Goal: Task Accomplishment & Management: Manage account settings

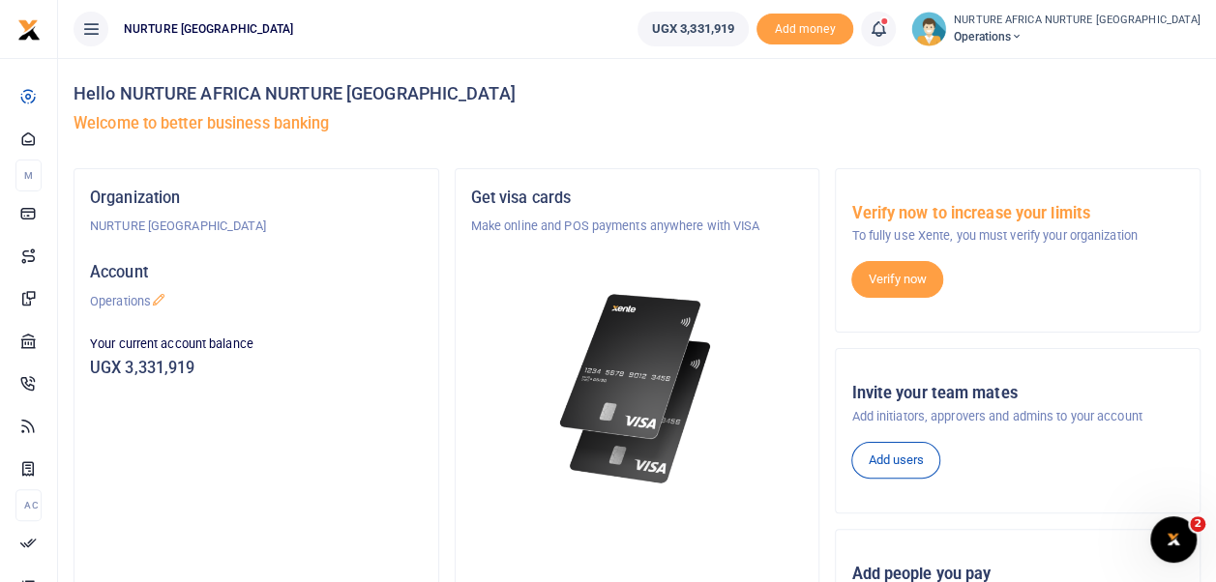
click at [888, 27] on icon at bounding box center [878, 28] width 19 height 21
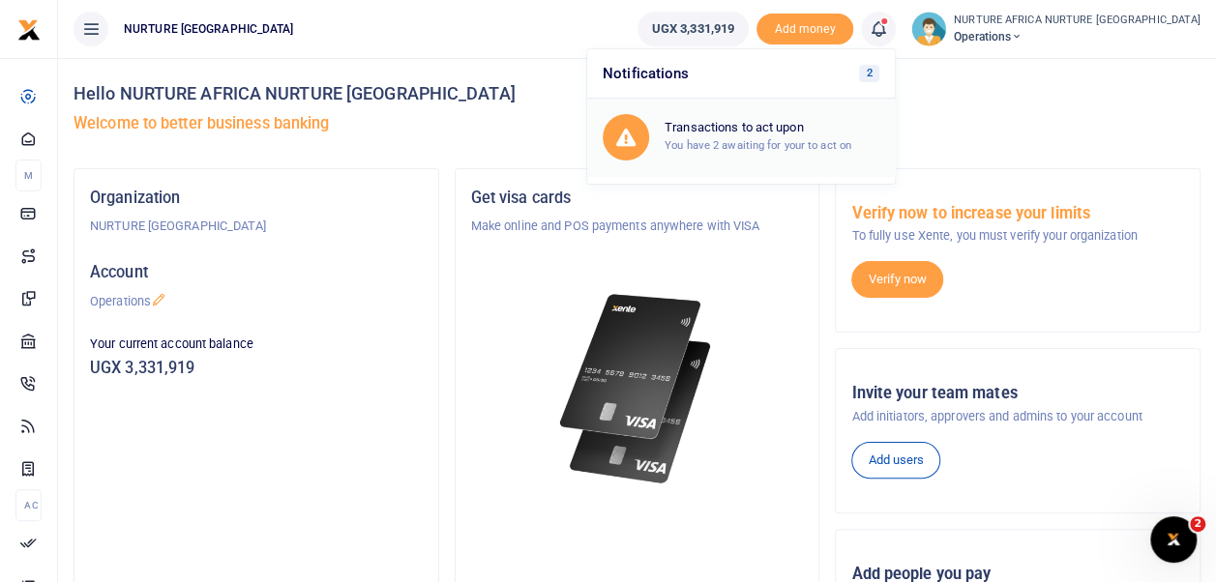
click at [791, 143] on small "You have 2 awaiting for your to act on" at bounding box center [757, 145] width 187 height 14
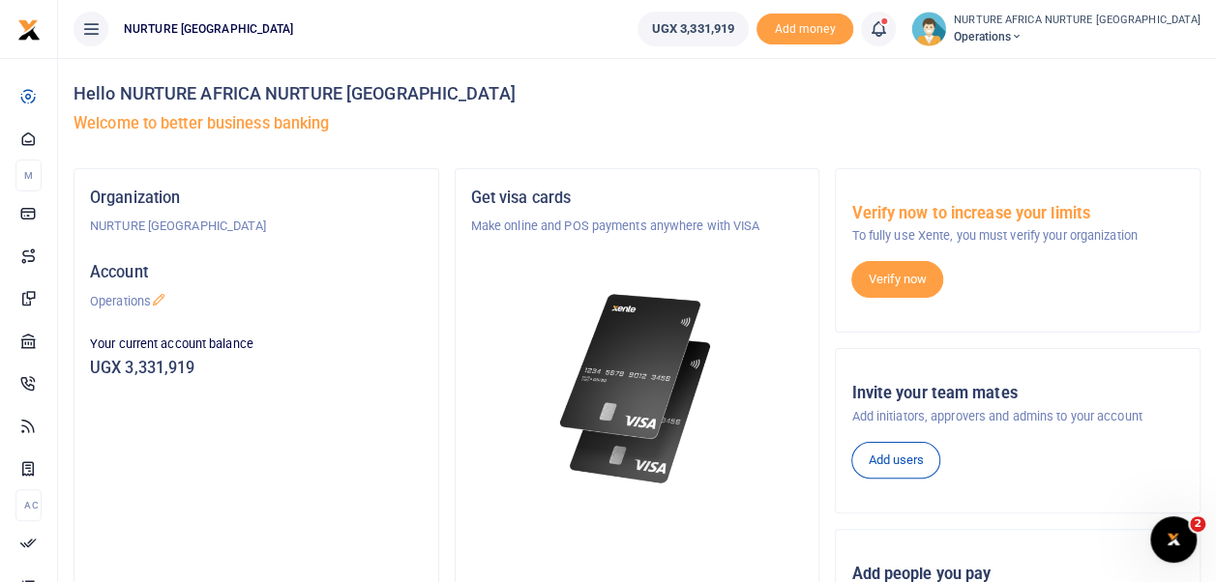
click at [791, 143] on div "Hello NURTURE AFRICA NURTURE AFRICA Welcome to better business banking" at bounding box center [637, 113] width 1127 height 110
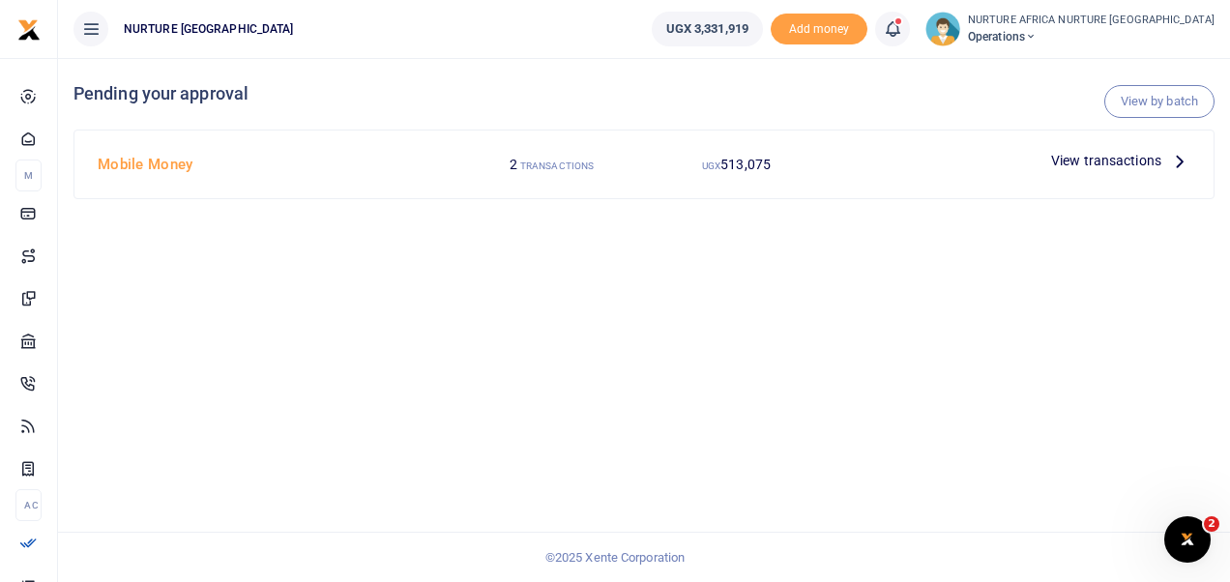
click at [1092, 159] on span "View transactions" at bounding box center [1106, 160] width 110 height 21
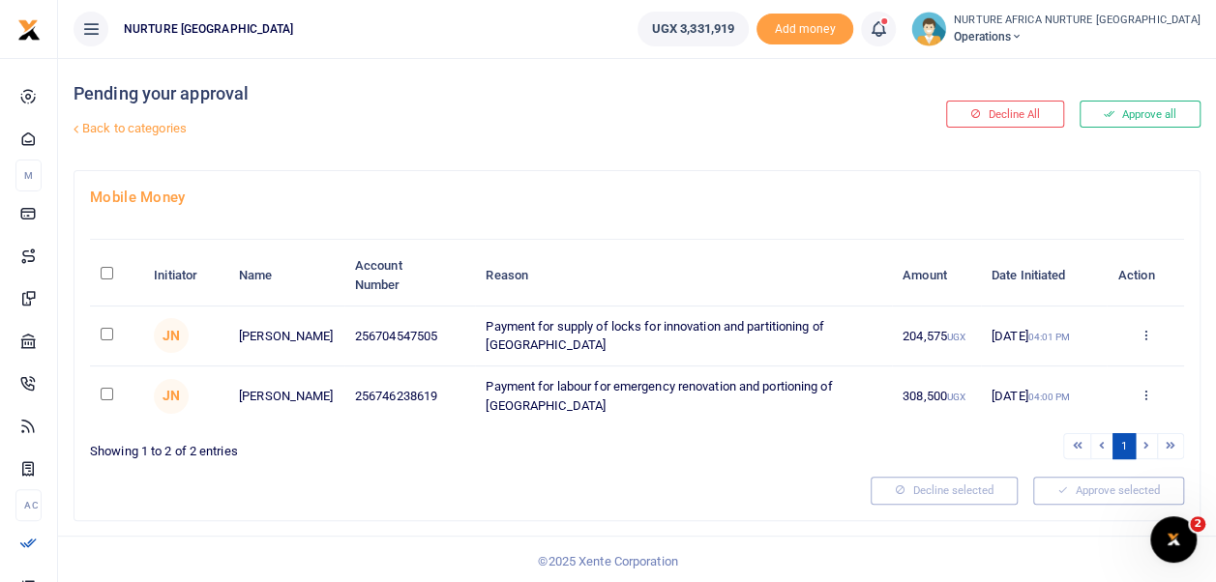
click at [108, 273] on input "\a \a : activate to sort column descending" at bounding box center [107, 273] width 13 height 13
checkbox input "true"
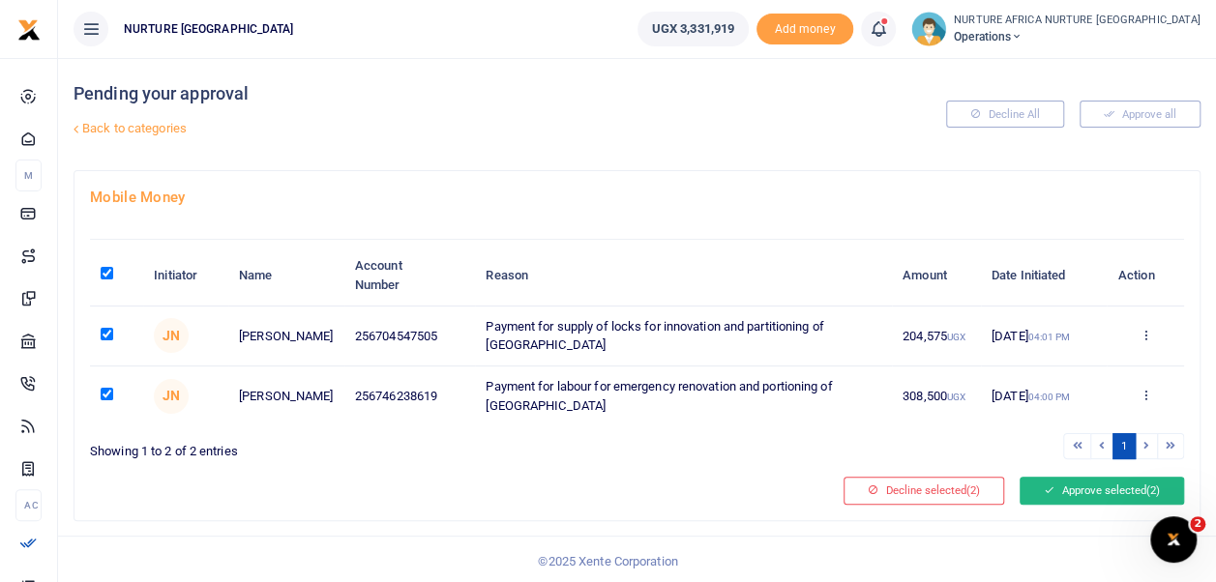
click at [1070, 478] on button "Approve selected (2)" at bounding box center [1101, 490] width 164 height 27
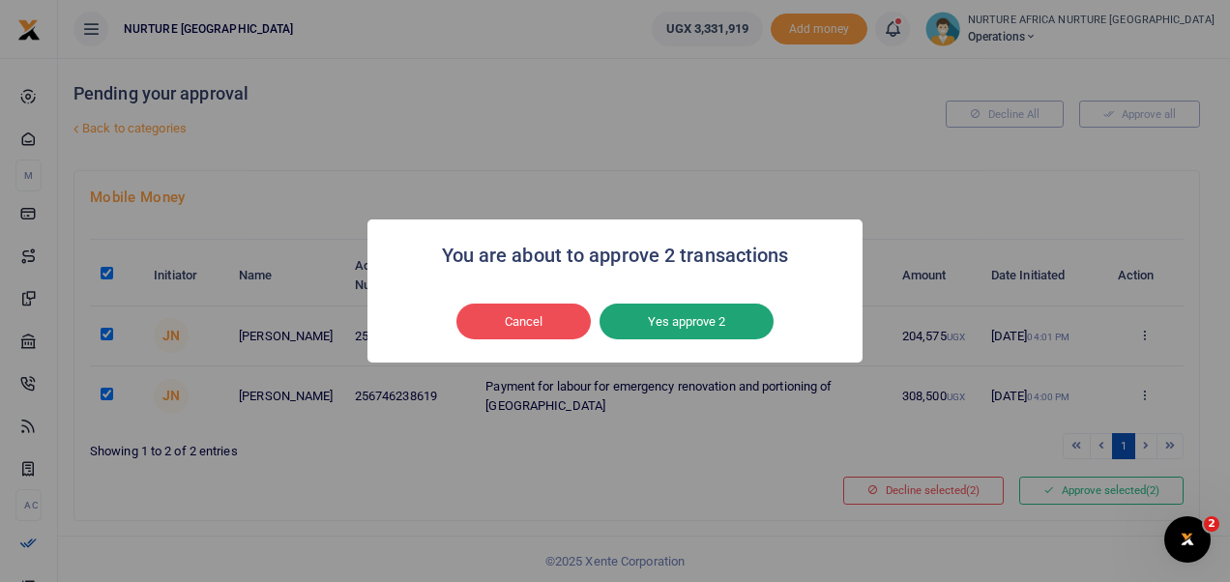
click at [698, 320] on button "Yes approve 2" at bounding box center [687, 322] width 174 height 37
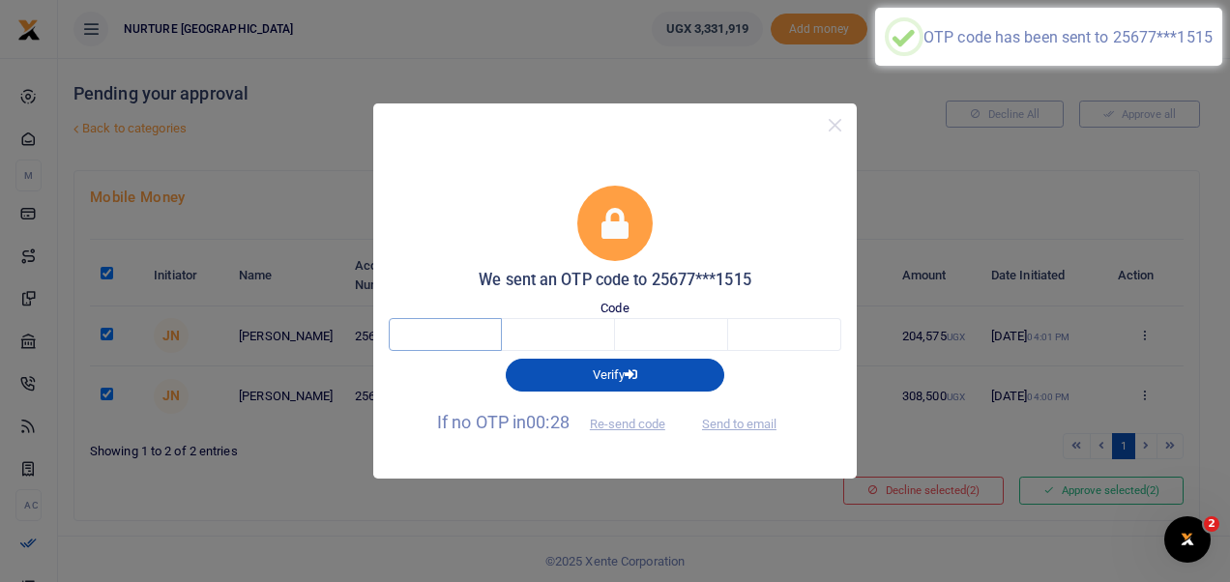
click at [469, 324] on input "text" at bounding box center [445, 334] width 113 height 33
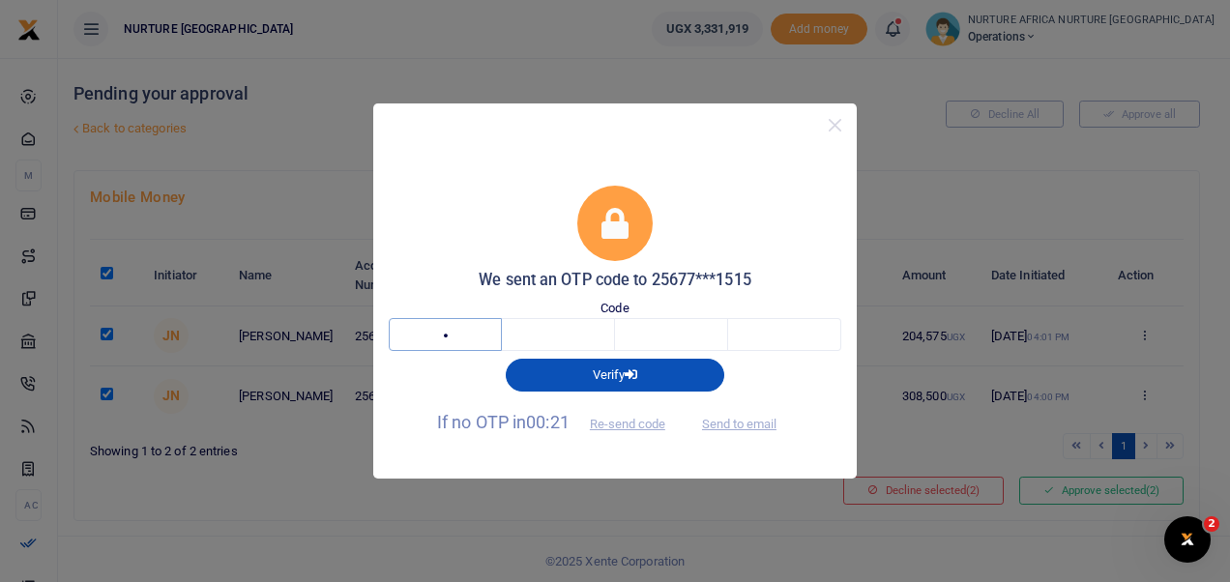
type input "8"
type input "9"
type input "4"
type input "5"
